Goal: Transaction & Acquisition: Purchase product/service

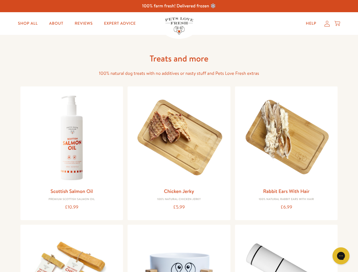
click at [341, 256] on icon "Gorgias live chat" at bounding box center [341, 255] width 5 height 5
